Goal: Find specific page/section: Find specific page/section

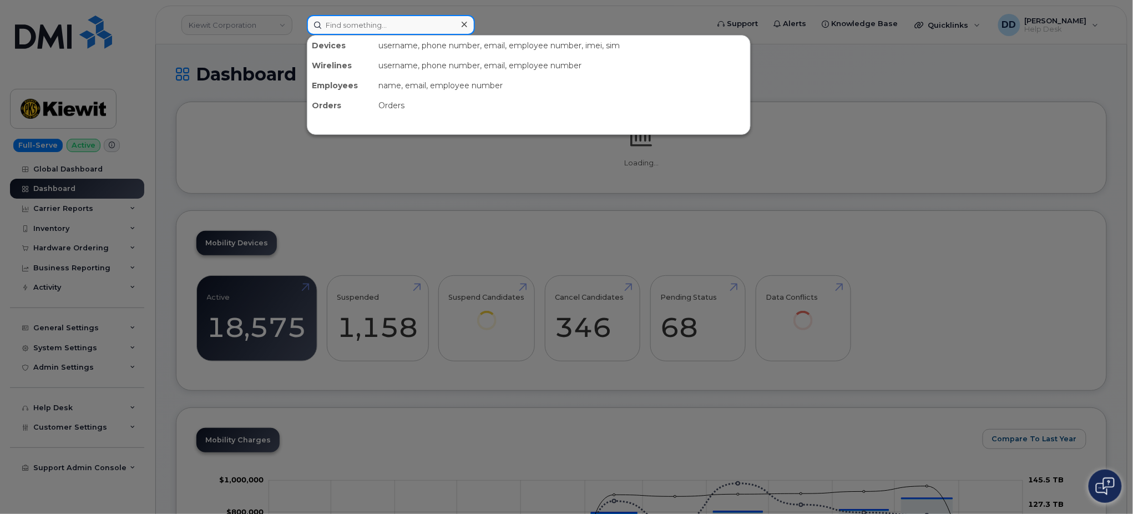
click at [364, 24] on input at bounding box center [391, 25] width 168 height 20
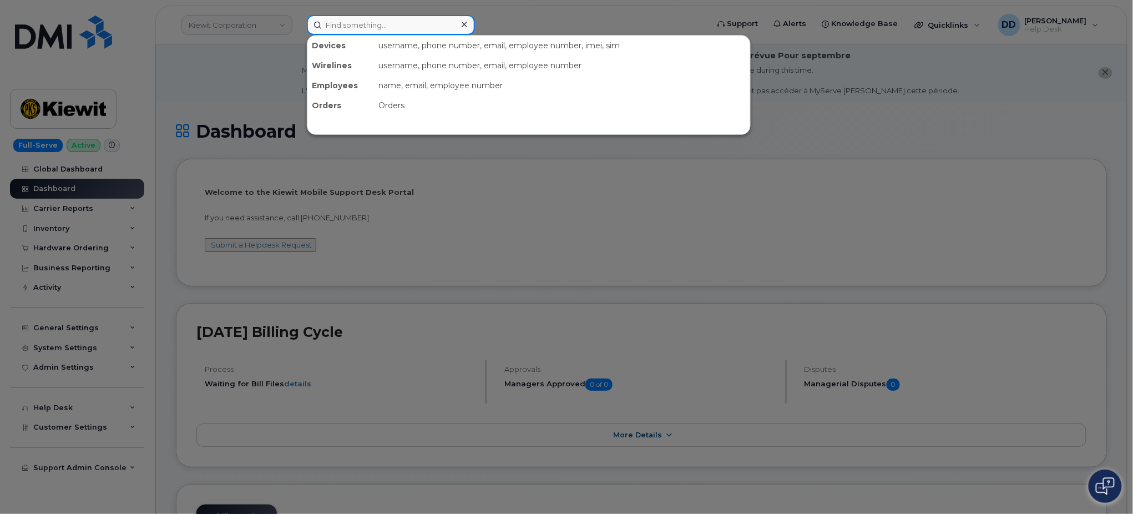
paste input "[PERSON_NAME][EMAIL_ADDRESS][PERSON_NAME][PERSON_NAME][DOMAIN_NAME]"
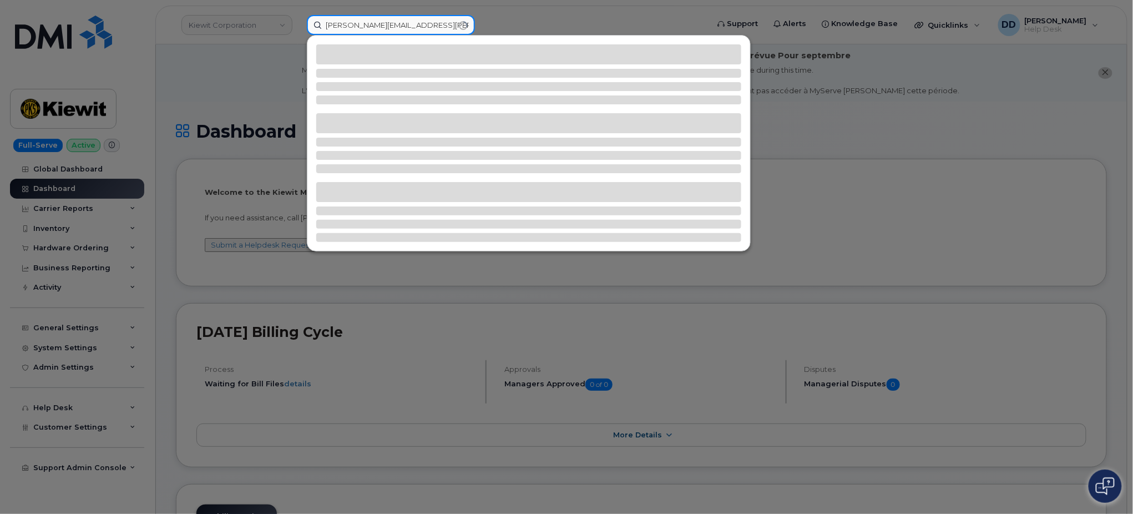
type input "[PERSON_NAME][EMAIL_ADDRESS][PERSON_NAME][PERSON_NAME][DOMAIN_NAME]"
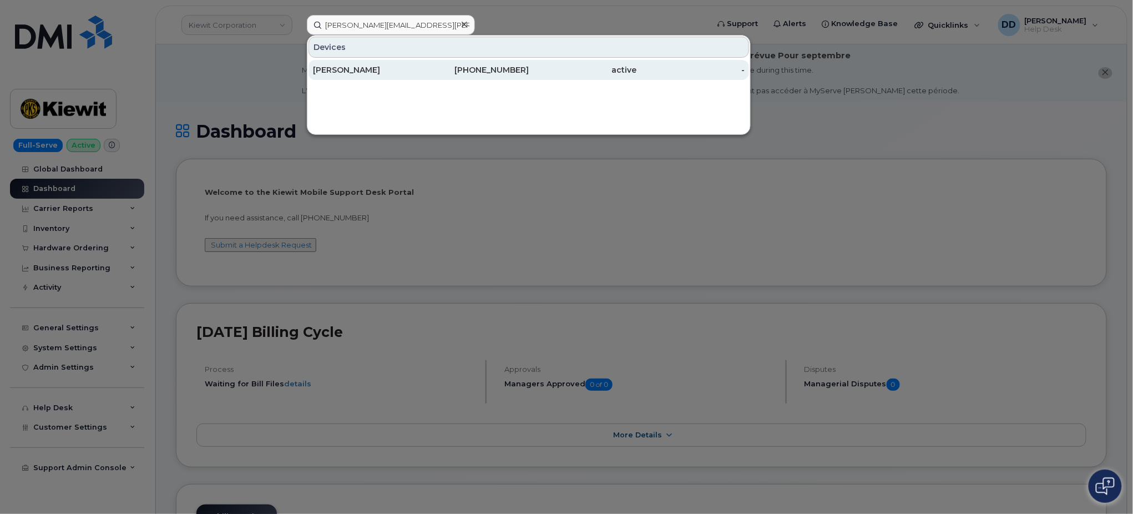
click at [363, 68] on div "[PERSON_NAME]" at bounding box center [367, 69] width 108 height 11
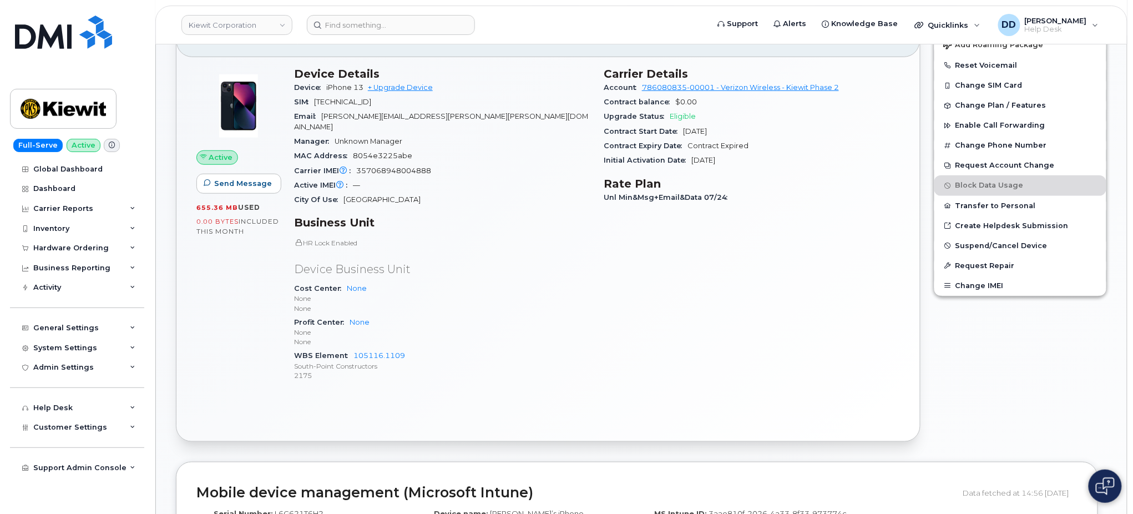
scroll to position [369, 0]
